Goal: Transaction & Acquisition: Purchase product/service

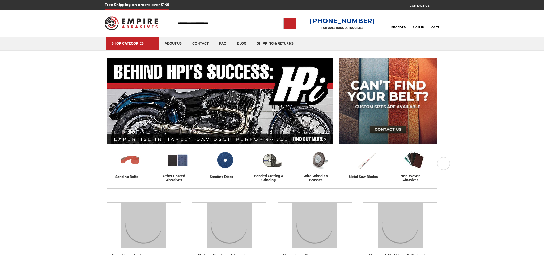
click at [193, 24] on input "Search" at bounding box center [229, 23] width 110 height 11
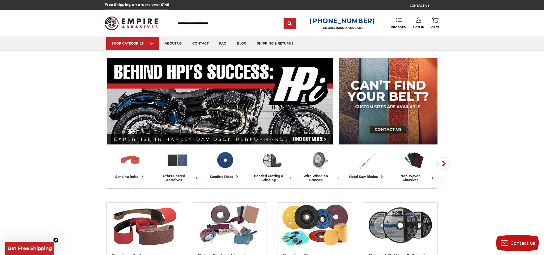
click at [400, 23] on link "Reorder" at bounding box center [398, 23] width 15 height 11
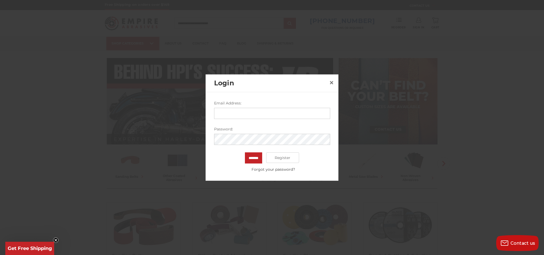
type input "**********"
click at [250, 160] on input "*******" at bounding box center [253, 158] width 17 height 11
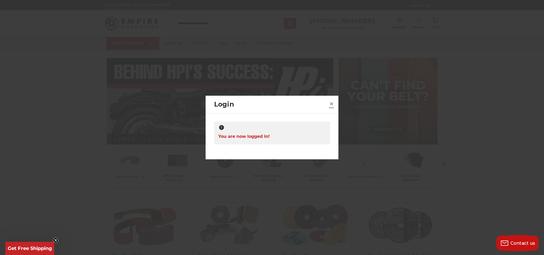
click at [332, 103] on span "×" at bounding box center [331, 104] width 5 height 10
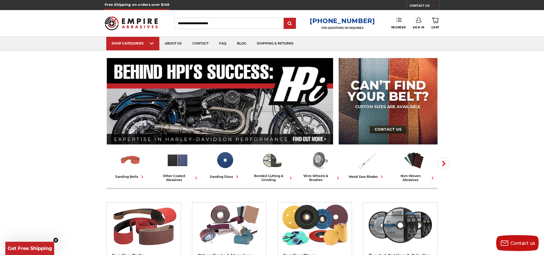
click at [398, 18] on icon at bounding box center [398, 19] width 5 height 5
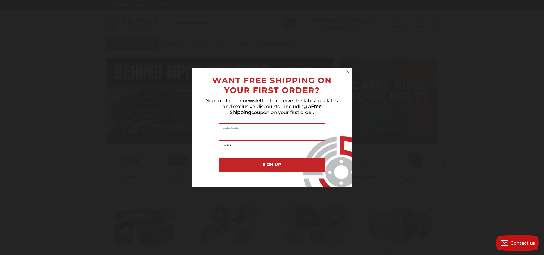
click at [347, 74] on circle "Close dialog" at bounding box center [347, 71] width 5 height 5
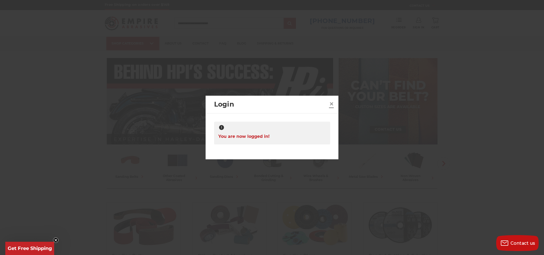
click at [333, 102] on span "×" at bounding box center [331, 104] width 5 height 10
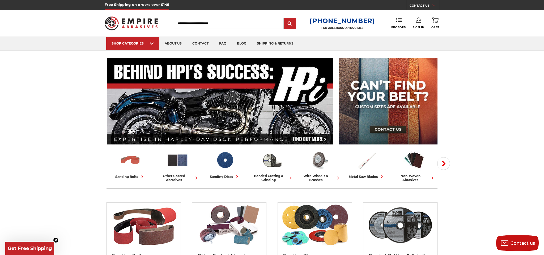
drag, startPoint x: 398, startPoint y: 20, endPoint x: 398, endPoint y: 28, distance: 8.8
click at [398, 20] on icon at bounding box center [398, 19] width 5 height 5
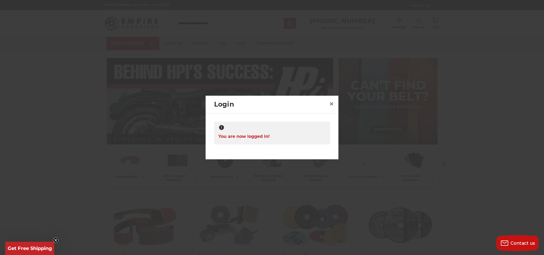
click at [308, 119] on div "**********" at bounding box center [271, 135] width 133 height 42
drag, startPoint x: 328, startPoint y: 103, endPoint x: 332, endPoint y: 103, distance: 3.5
click at [329, 103] on span "×" at bounding box center [331, 104] width 5 height 10
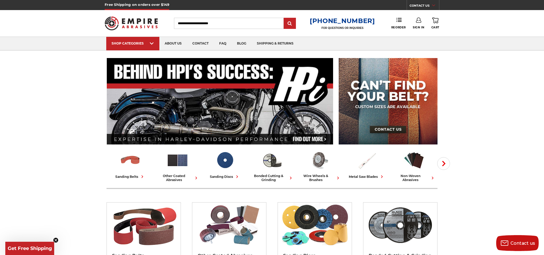
click at [417, 24] on link "Sign In" at bounding box center [418, 24] width 11 height 12
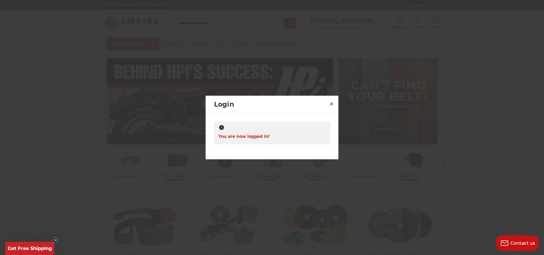
drag, startPoint x: 304, startPoint y: 119, endPoint x: 340, endPoint y: 106, distance: 38.1
click at [305, 119] on div "**********" at bounding box center [271, 135] width 133 height 42
click at [332, 106] on span "×" at bounding box center [331, 104] width 5 height 10
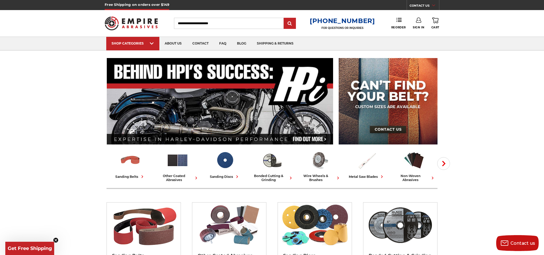
click at [127, 13] on img at bounding box center [131, 23] width 53 height 21
click at [133, 17] on img at bounding box center [131, 23] width 53 height 21
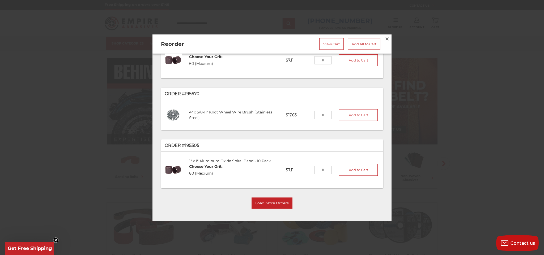
scroll to position [32, 0]
click at [276, 204] on button "Load More Orders" at bounding box center [271, 203] width 41 height 11
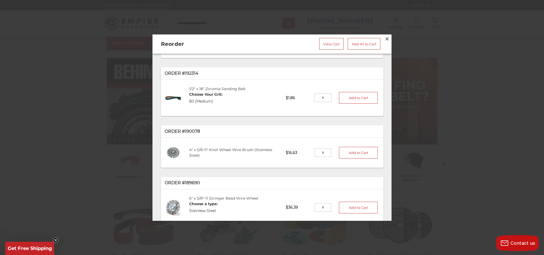
scroll to position [163, 0]
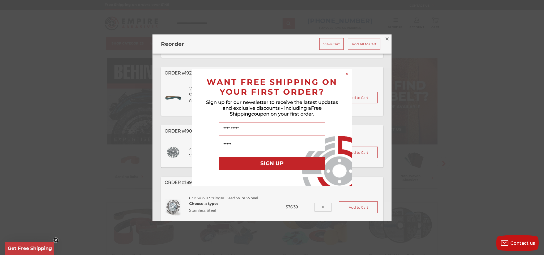
click at [348, 72] on circle "Close dialog" at bounding box center [346, 74] width 5 height 5
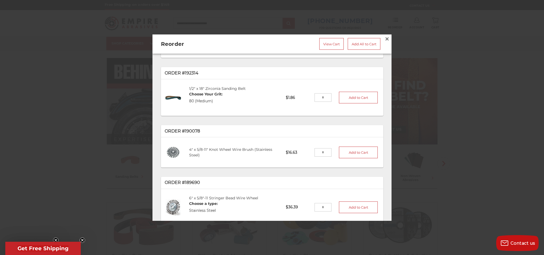
click at [316, 99] on input "tel" at bounding box center [322, 98] width 17 height 8
click at [210, 89] on link "1/2" x 18" Zirconia Sanding Belt" at bounding box center [217, 88] width 57 height 5
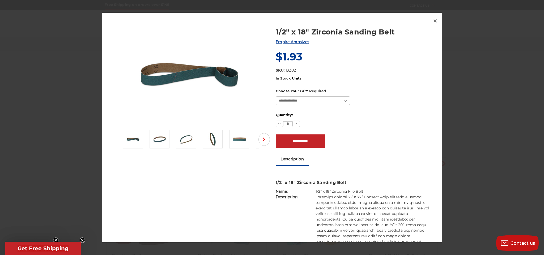
select select "****"
click at [349, 125] on div "Decrease Quantity: * Increase Quantity:" at bounding box center [355, 124] width 158 height 6
